Goal: Task Accomplishment & Management: Complete application form

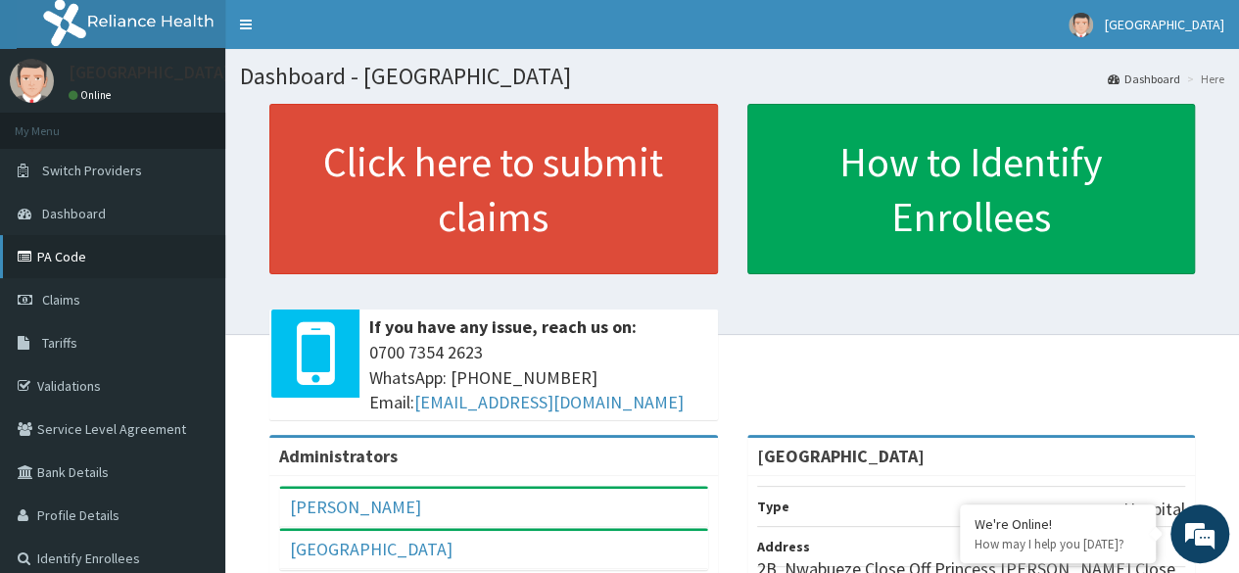
click at [64, 267] on link "PA Code" at bounding box center [112, 256] width 225 height 43
click at [61, 263] on link "PA Code" at bounding box center [112, 256] width 225 height 43
click at [46, 248] on link "PA Code" at bounding box center [112, 256] width 225 height 43
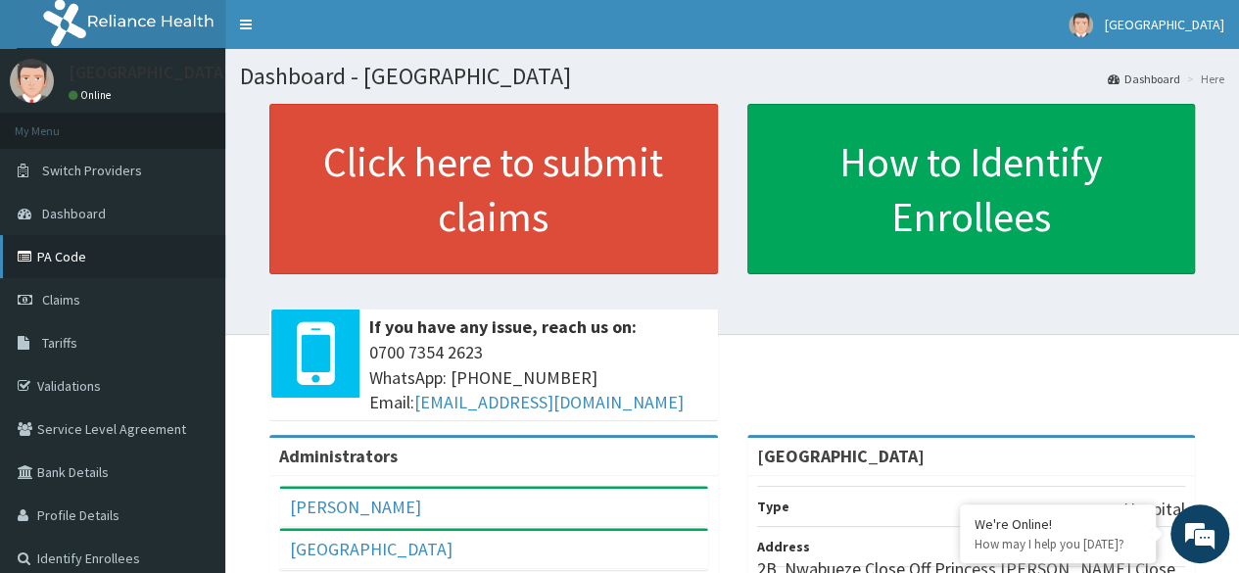
click at [46, 248] on link "PA Code" at bounding box center [112, 256] width 225 height 43
click at [47, 254] on link "PA Code" at bounding box center [112, 256] width 225 height 43
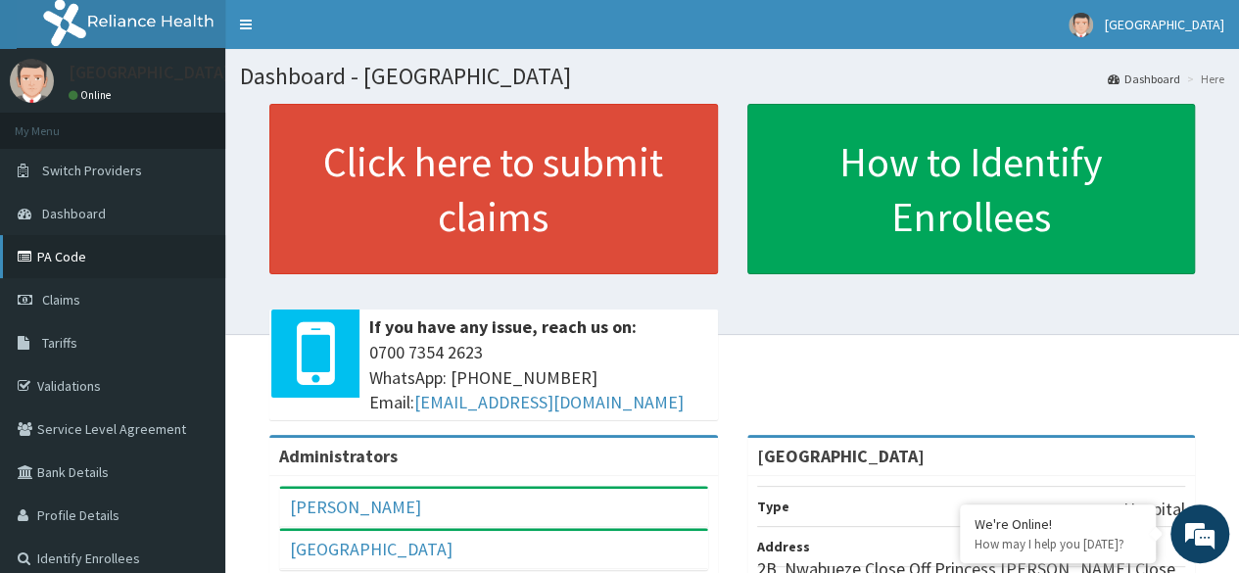
click at [47, 254] on link "PA Code" at bounding box center [112, 256] width 225 height 43
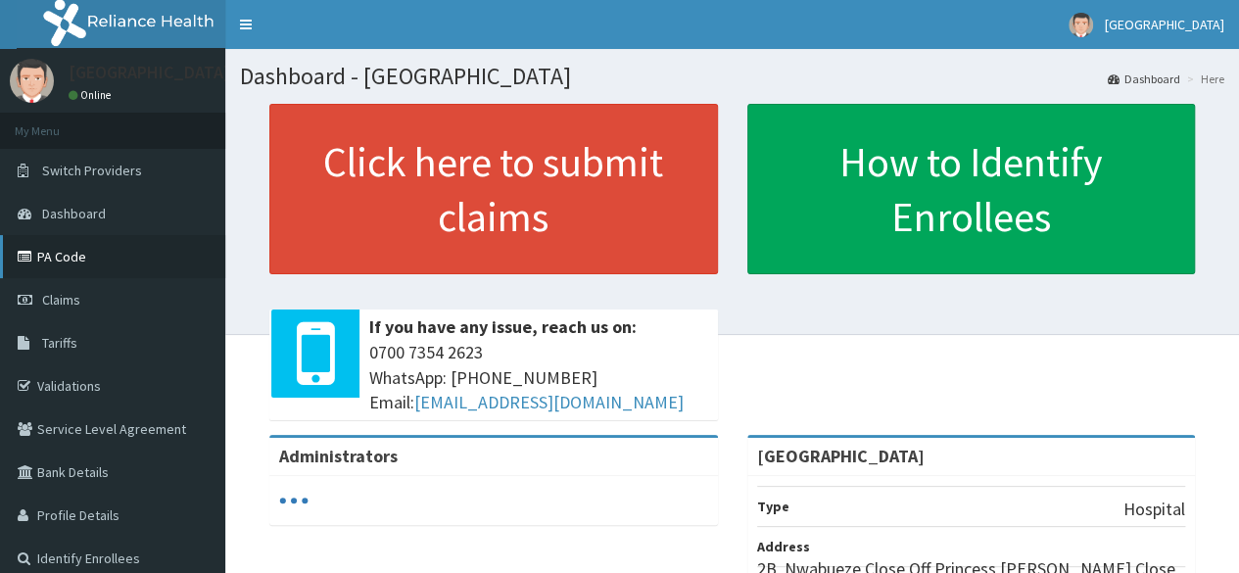
click at [41, 257] on link "PA Code" at bounding box center [112, 256] width 225 height 43
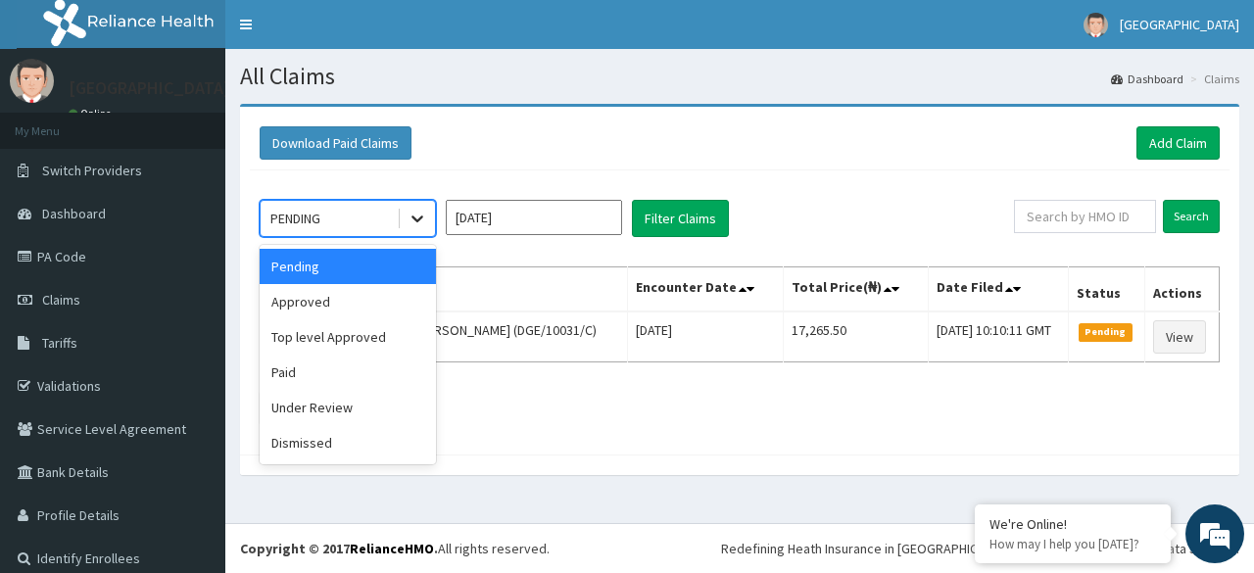
click at [419, 209] on icon at bounding box center [418, 219] width 20 height 20
click at [370, 364] on div "Paid" at bounding box center [348, 372] width 176 height 35
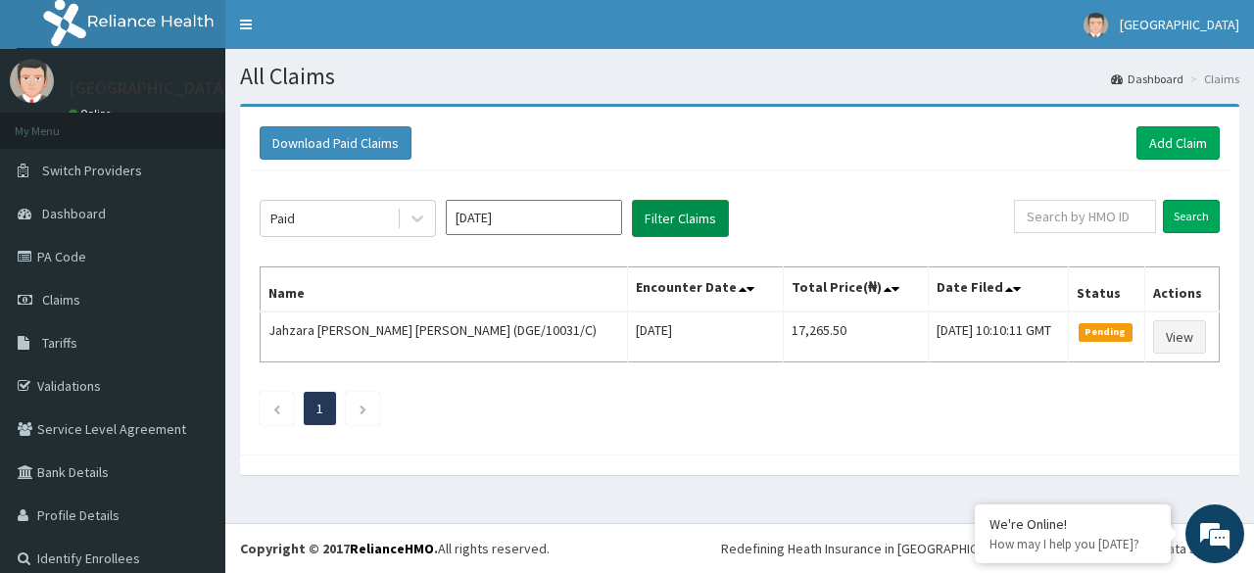
click at [666, 214] on button "Filter Claims" at bounding box center [680, 218] width 97 height 37
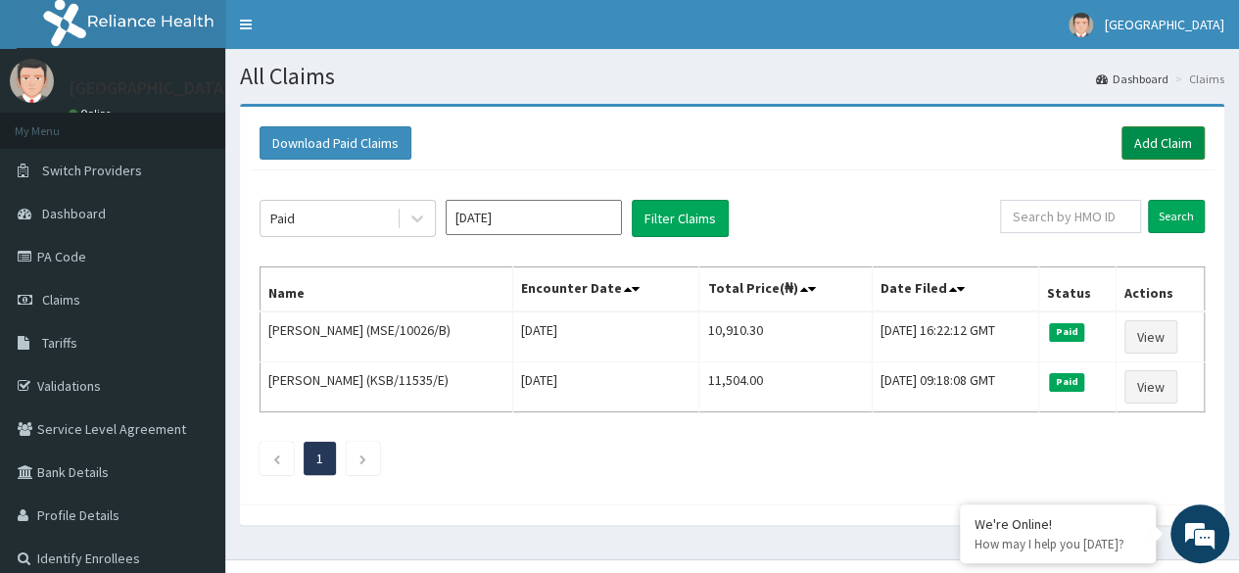
click at [1156, 139] on link "Add Claim" at bounding box center [1163, 142] width 83 height 33
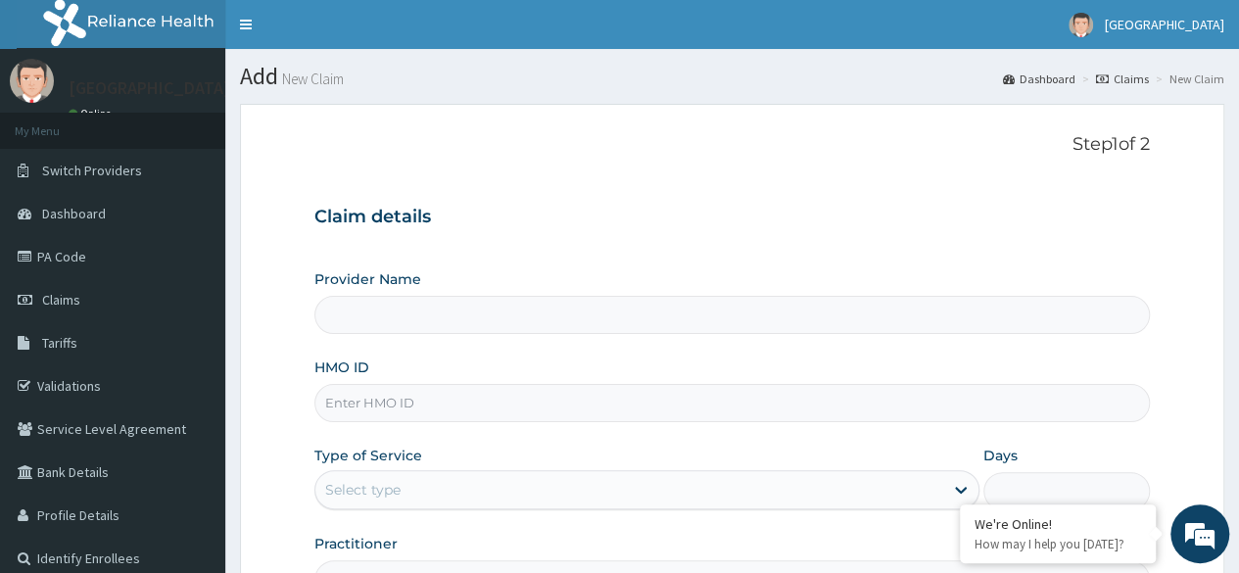
type input "[GEOGRAPHIC_DATA]"
click at [601, 409] on input "HMO ID" at bounding box center [732, 403] width 836 height 38
type input "LGL/10262/C"
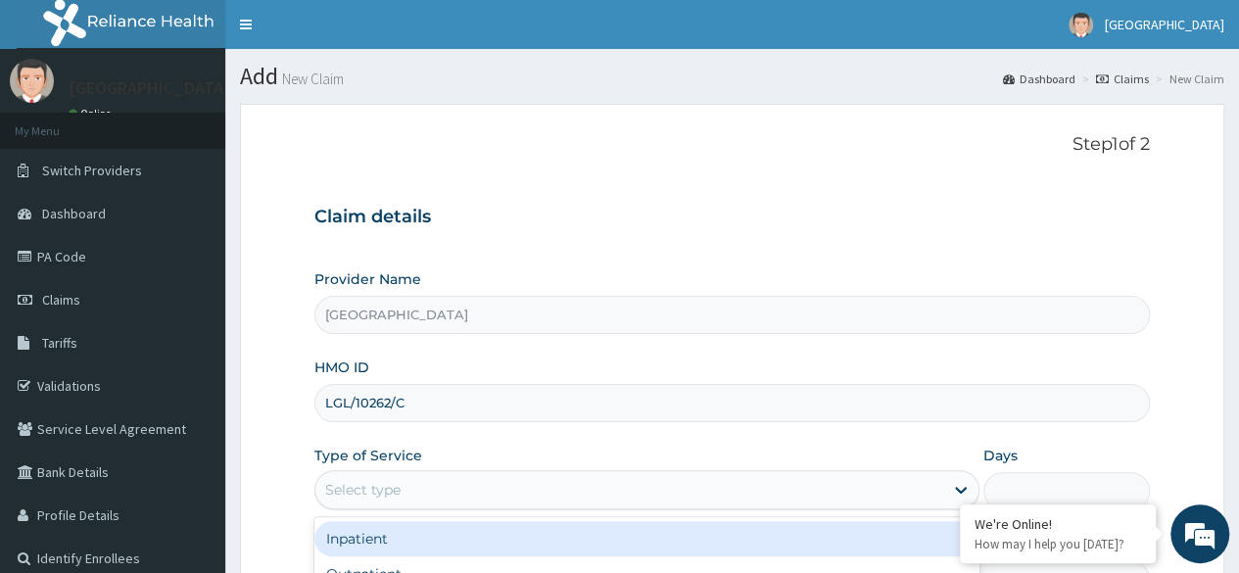
click at [494, 489] on div "Select type" at bounding box center [629, 489] width 628 height 31
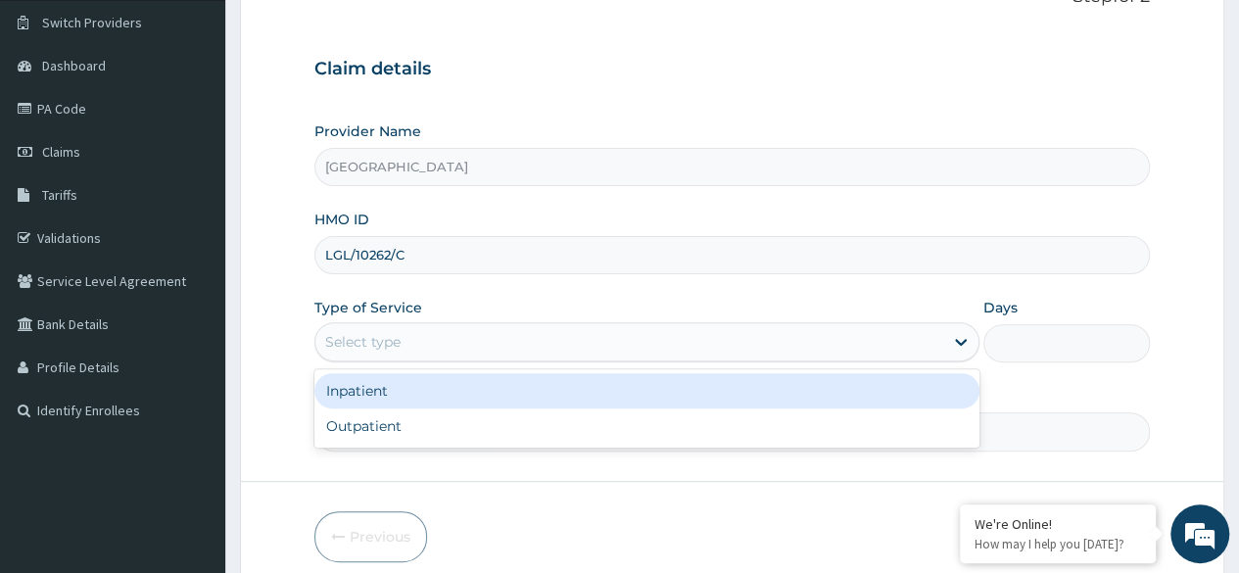
scroll to position [149, 0]
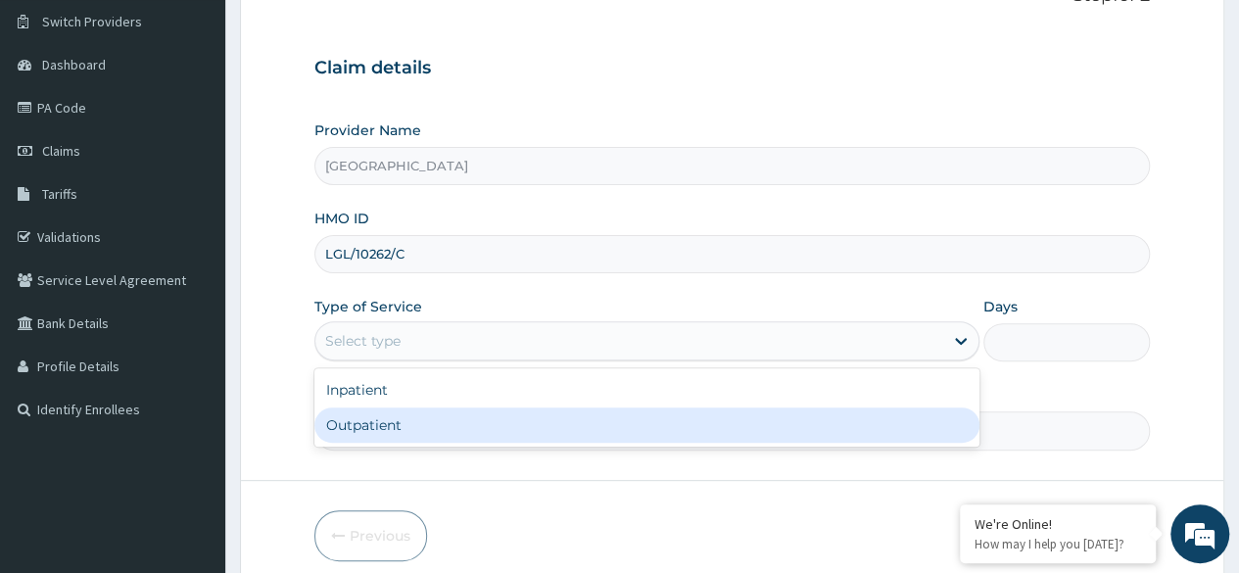
click at [464, 427] on div "Outpatient" at bounding box center [646, 425] width 665 height 35
type input "1"
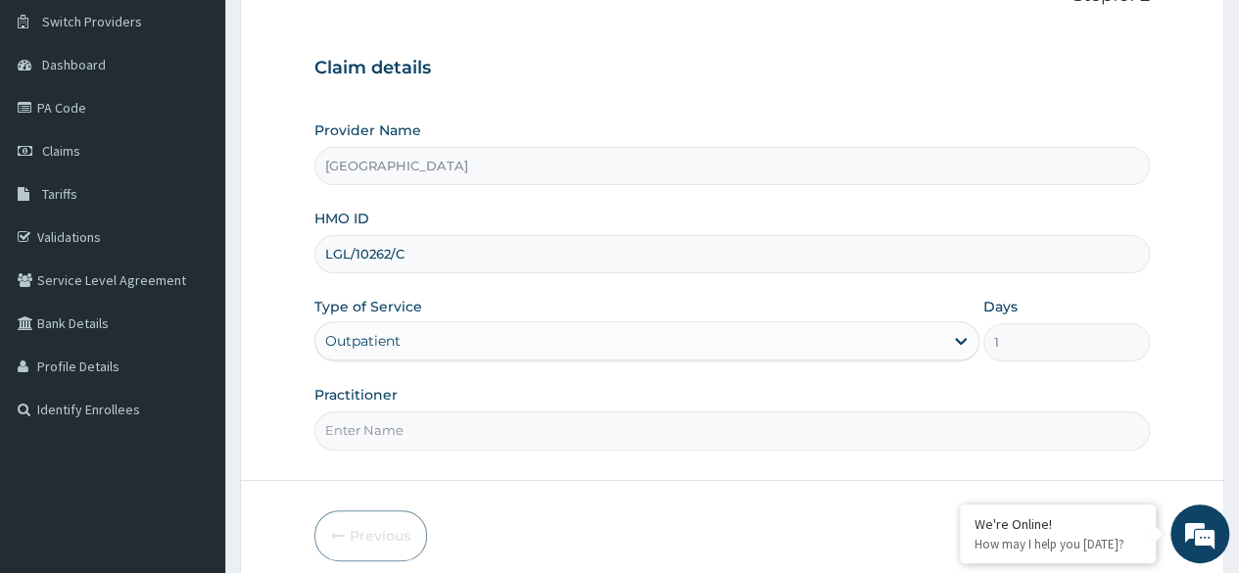
scroll to position [227, 0]
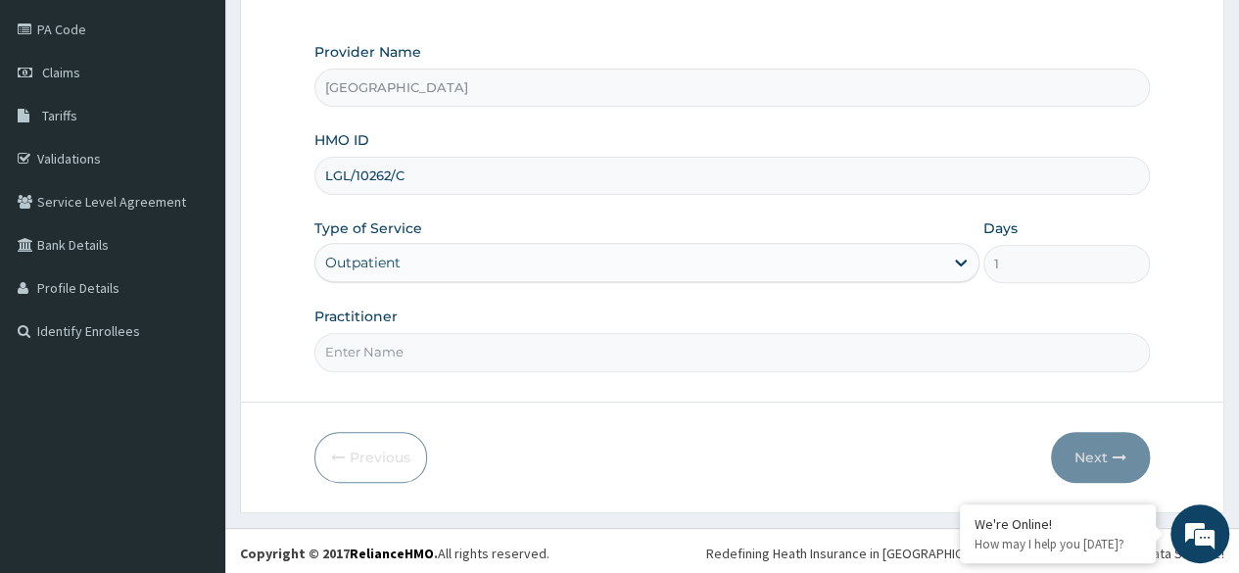
click at [741, 356] on input "Practitioner" at bounding box center [732, 352] width 836 height 38
type input "[PERSON_NAME]"
click at [1119, 443] on button "Next" at bounding box center [1100, 457] width 99 height 51
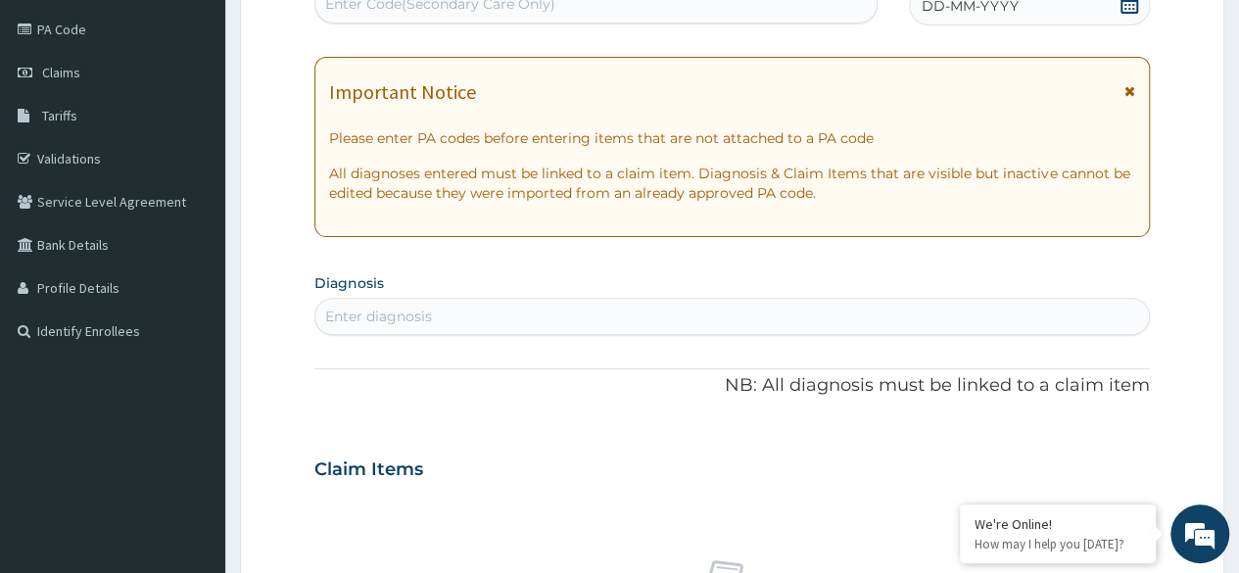
scroll to position [0, 0]
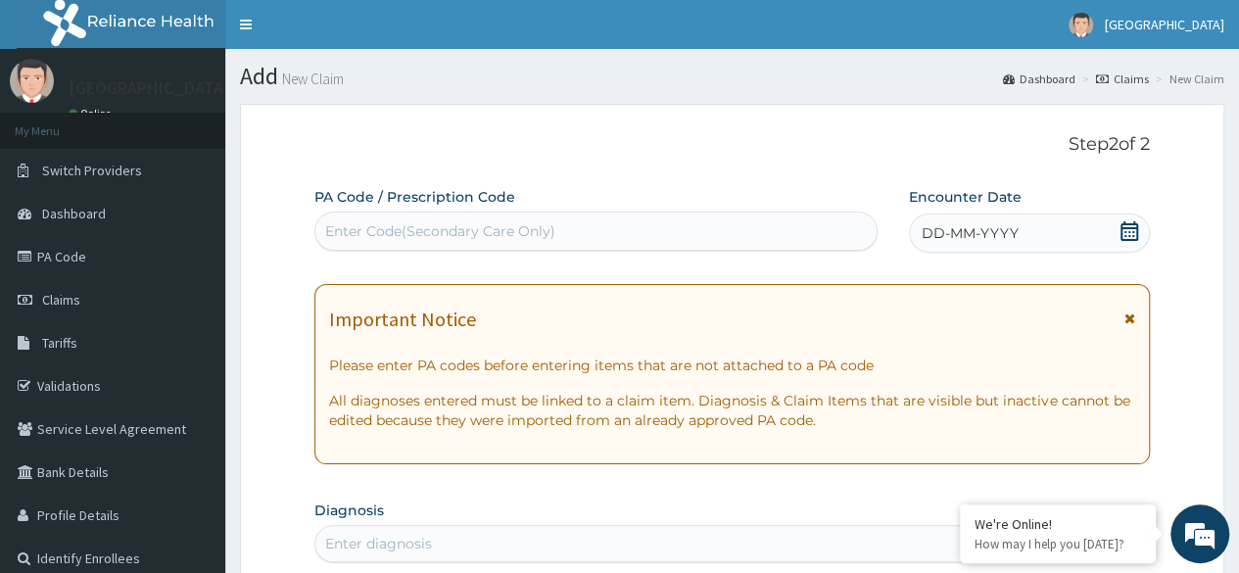
click at [963, 242] on span "DD-MM-YYYY" at bounding box center [970, 233] width 97 height 20
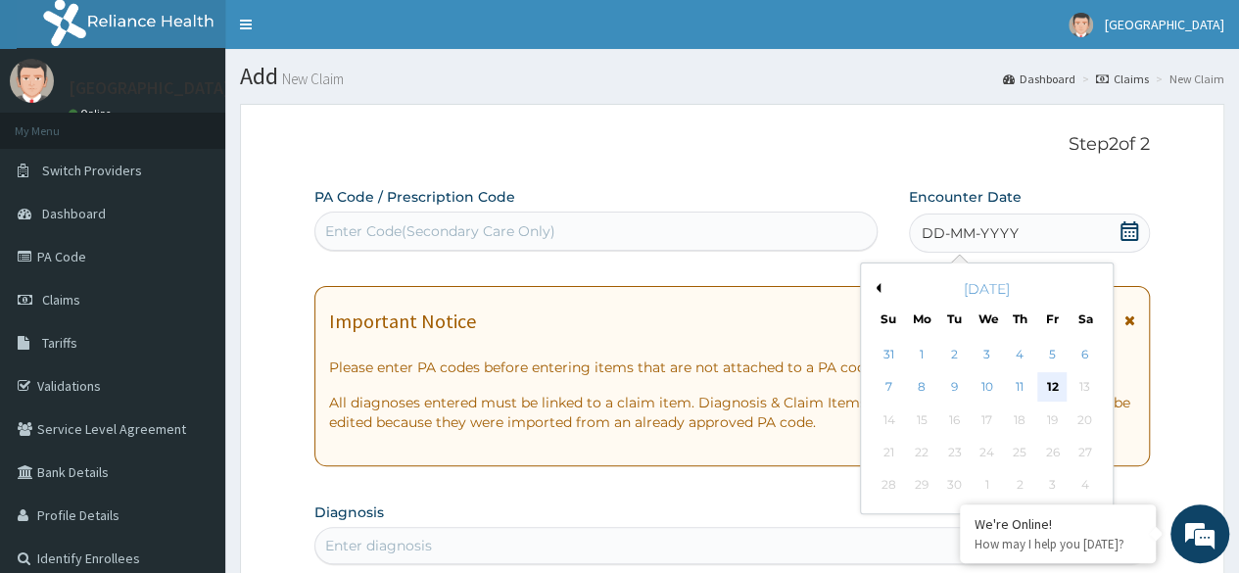
click at [1046, 391] on div "12" at bounding box center [1052, 387] width 29 height 29
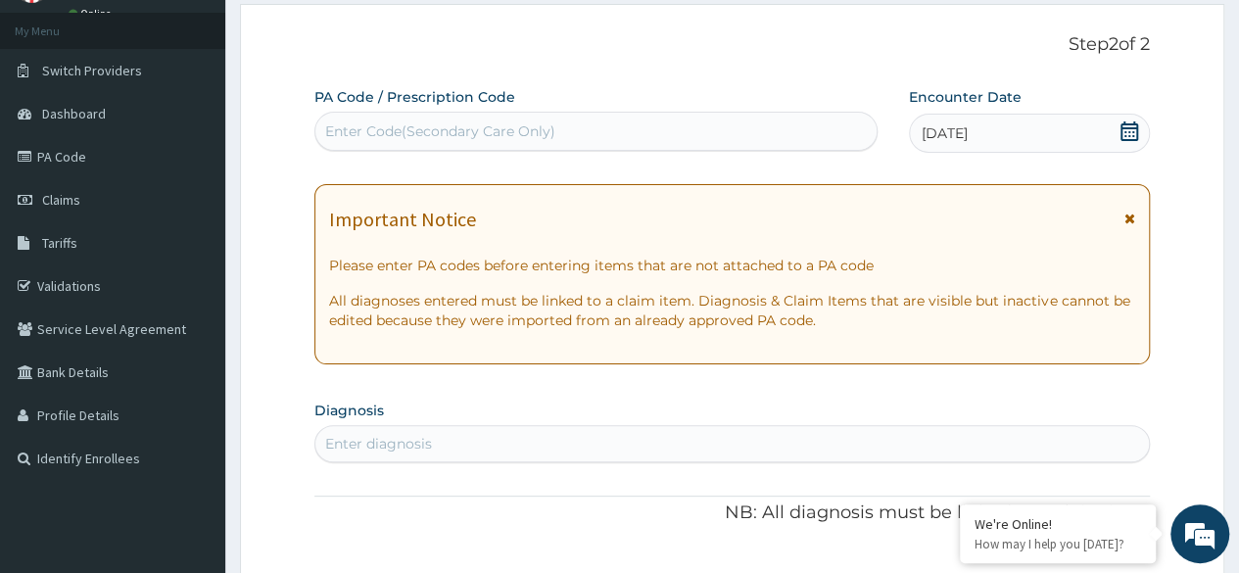
scroll to position [95, 0]
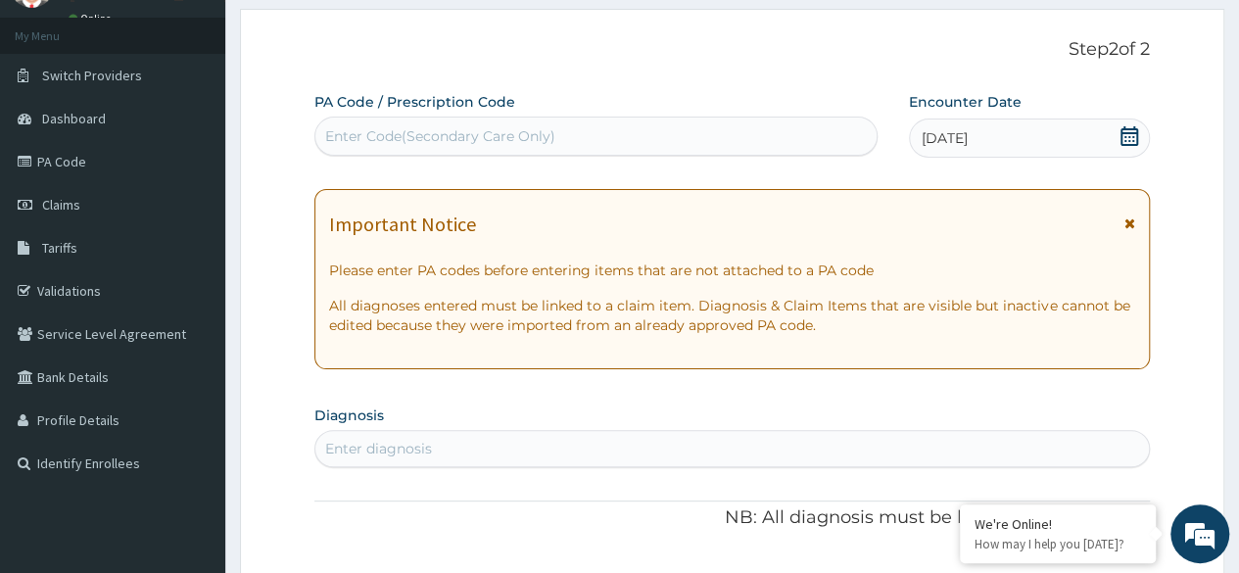
click at [667, 132] on div "Enter Code(Secondary Care Only)" at bounding box center [595, 136] width 560 height 31
paste input "PA/A794A2"
type input "PA/A794A2"
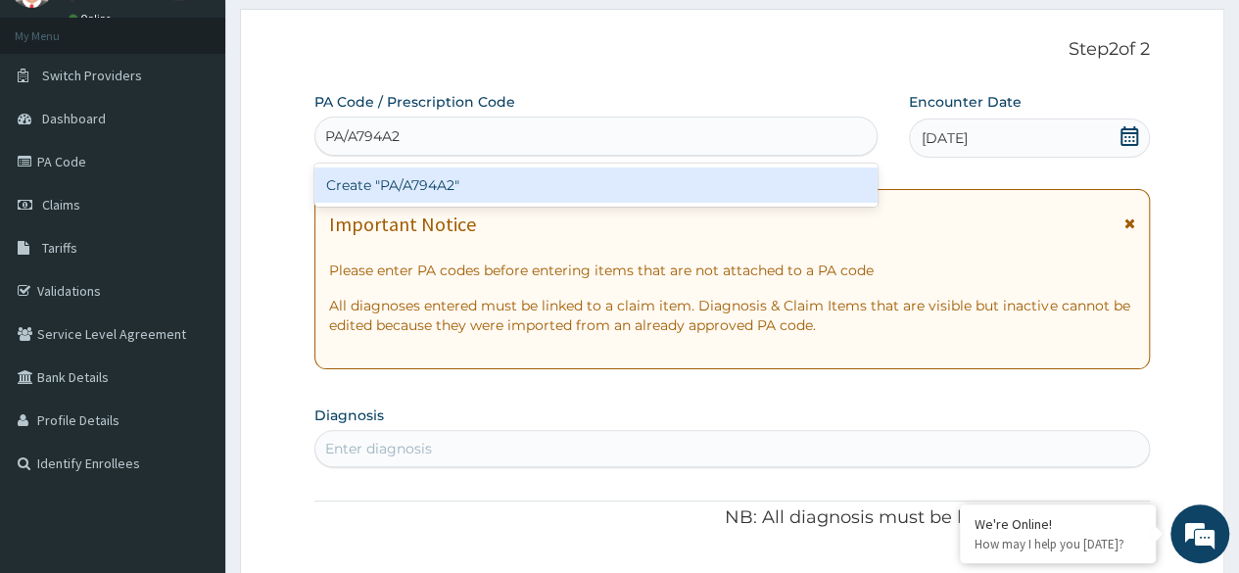
click at [654, 185] on div "Create "PA/A794A2"" at bounding box center [595, 185] width 562 height 35
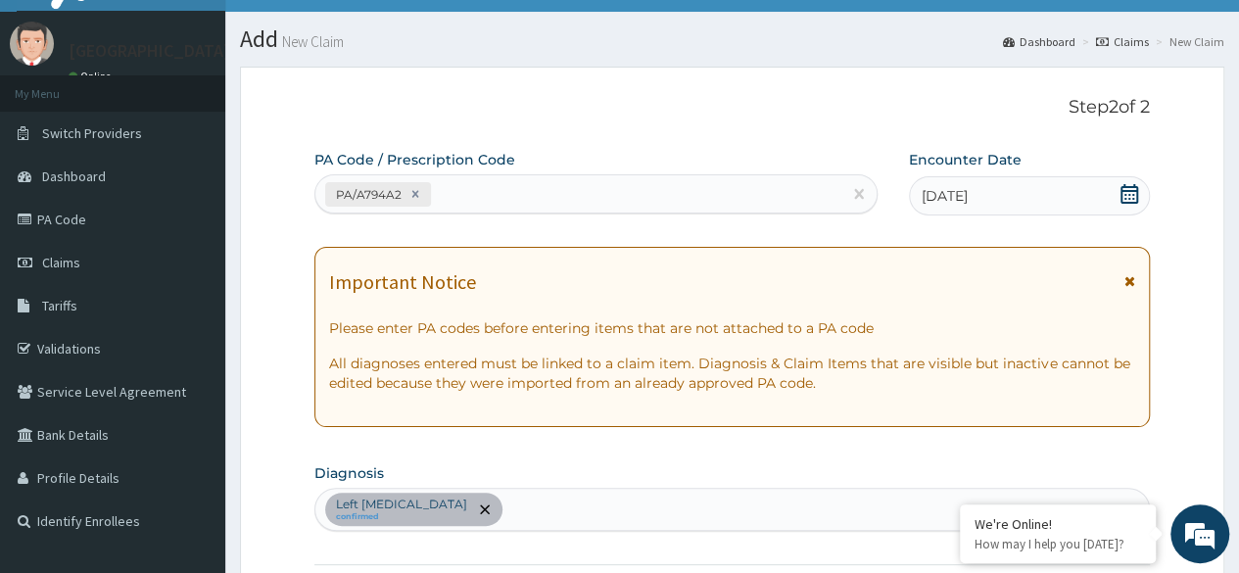
scroll to position [0, 0]
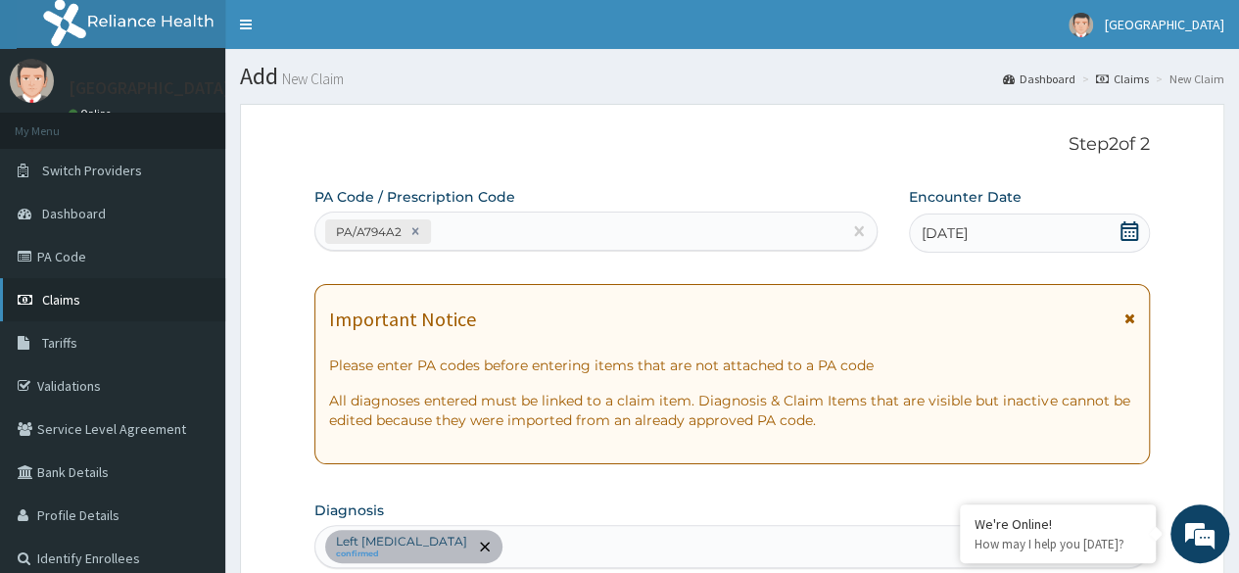
click at [67, 298] on span "Claims" at bounding box center [61, 300] width 38 height 18
click at [81, 379] on link "Validations" at bounding box center [112, 385] width 225 height 43
